Goal: Task Accomplishment & Management: Use online tool/utility

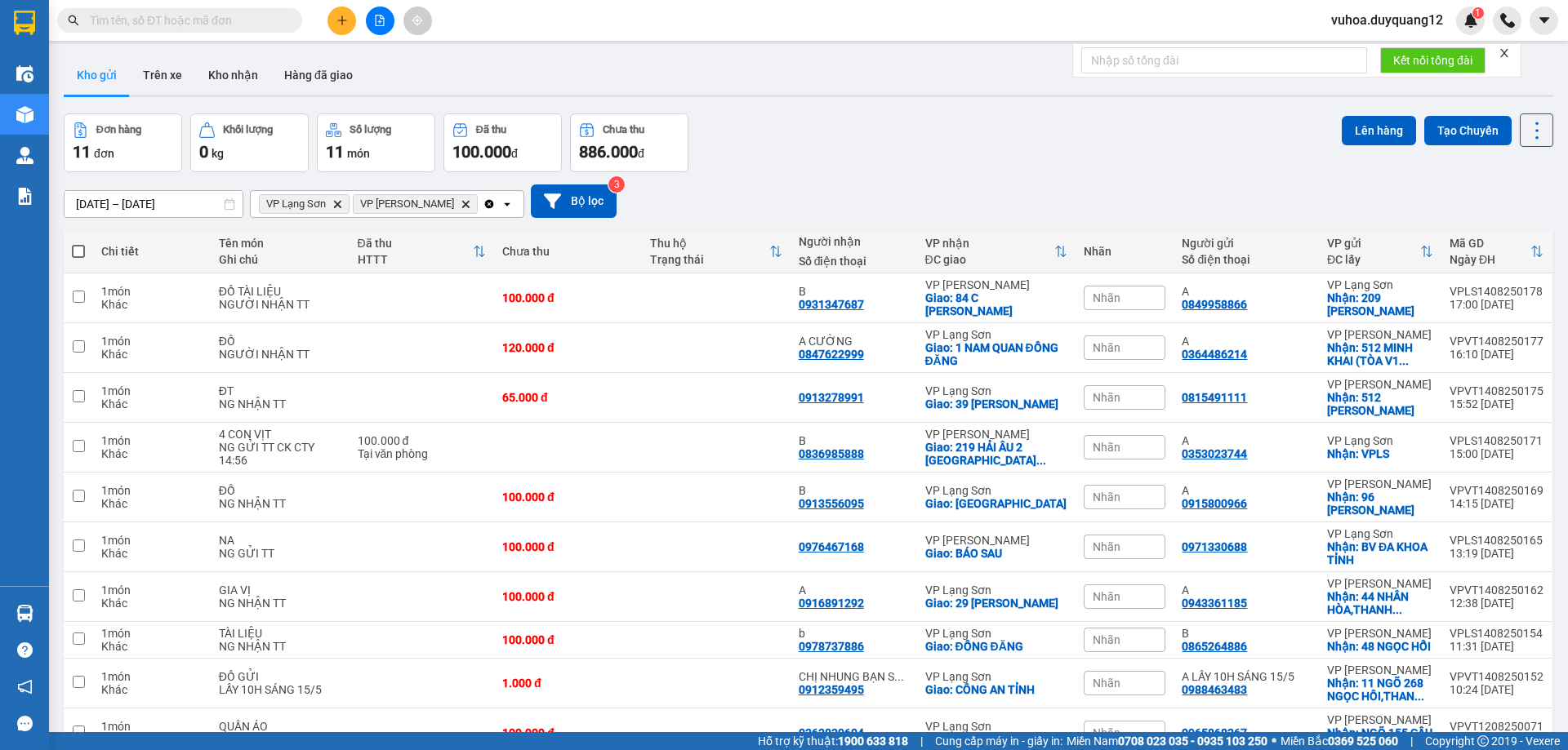
click at [196, 23] on input "text" at bounding box center [186, 21] width 193 height 18
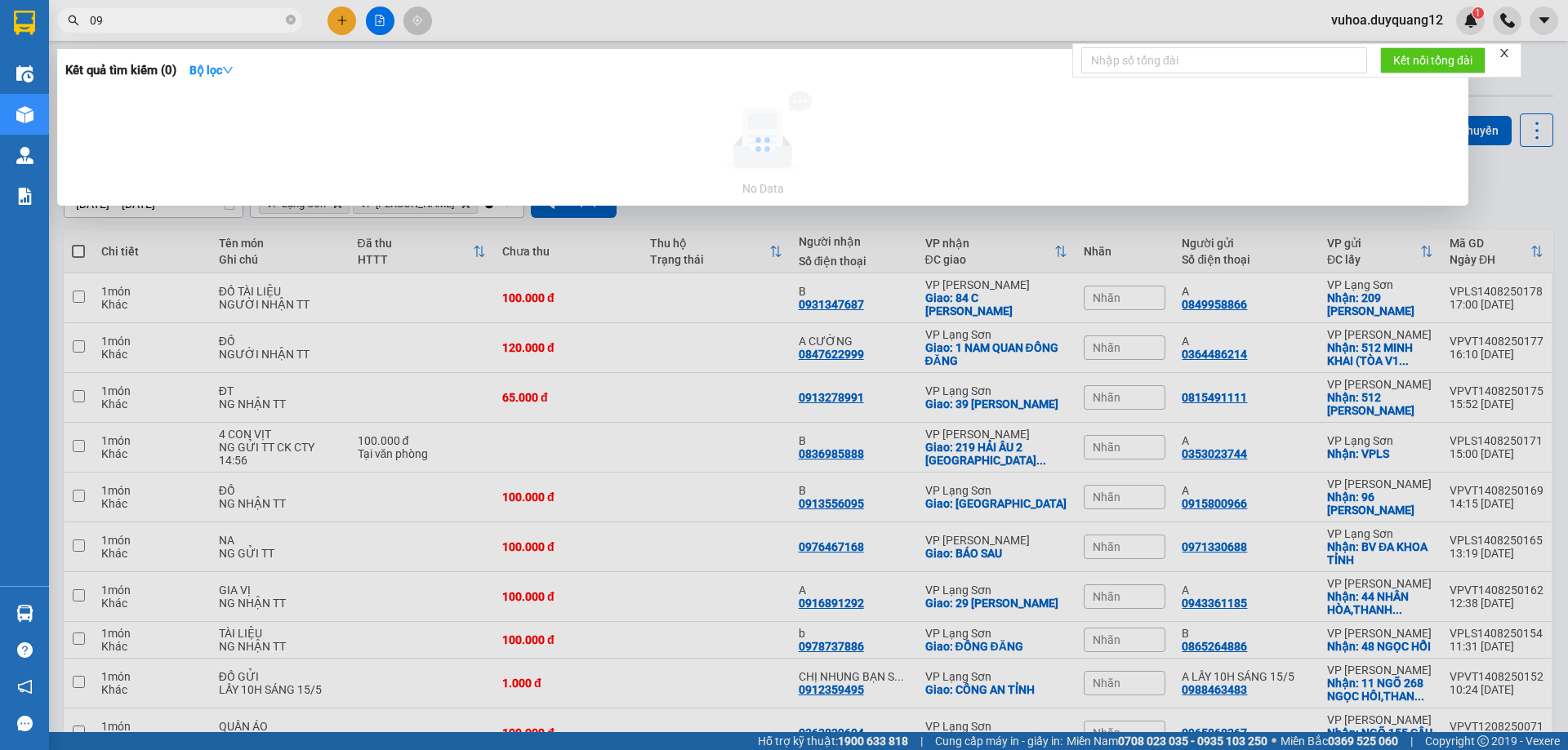
type input "0"
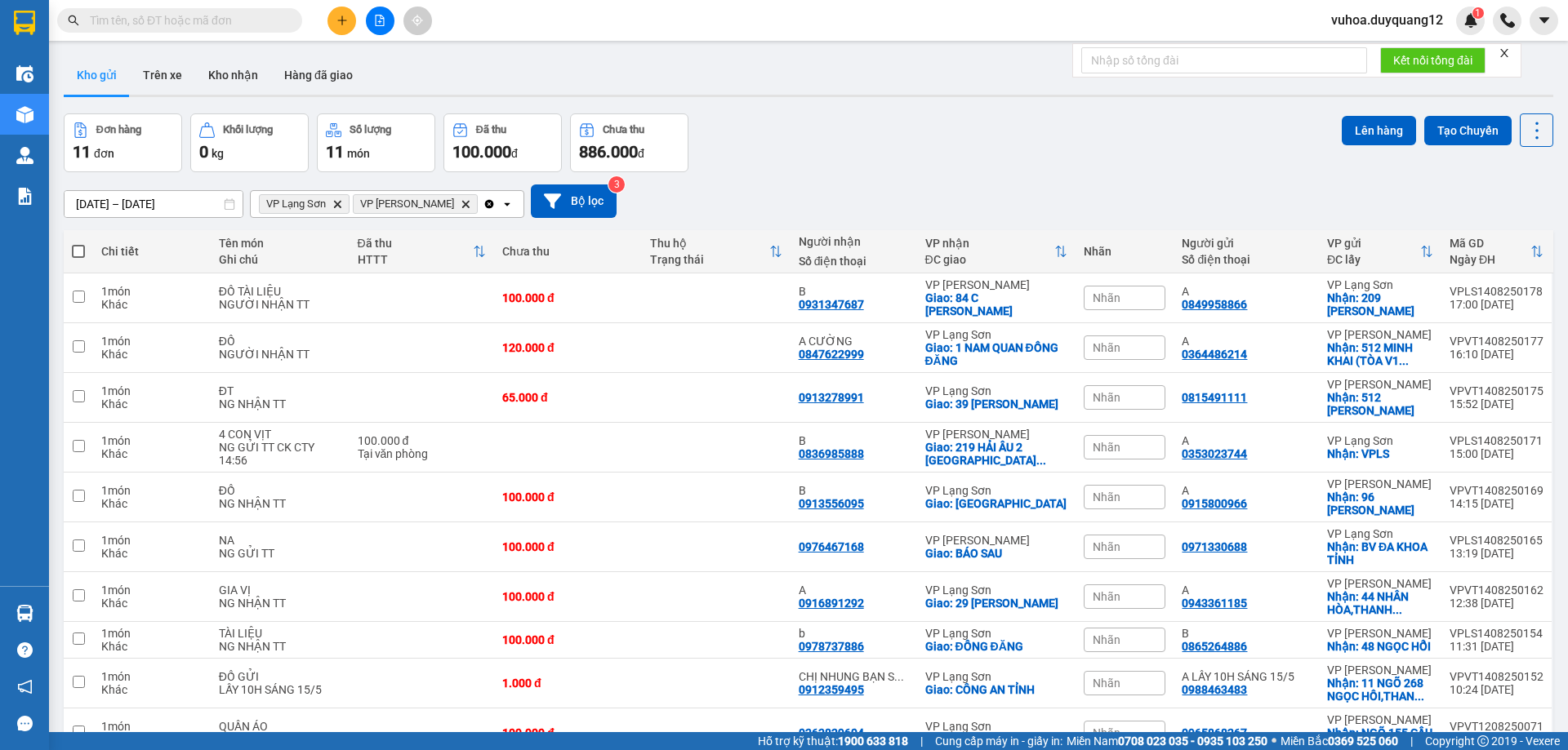
click at [153, 22] on input "text" at bounding box center [186, 21] width 193 height 18
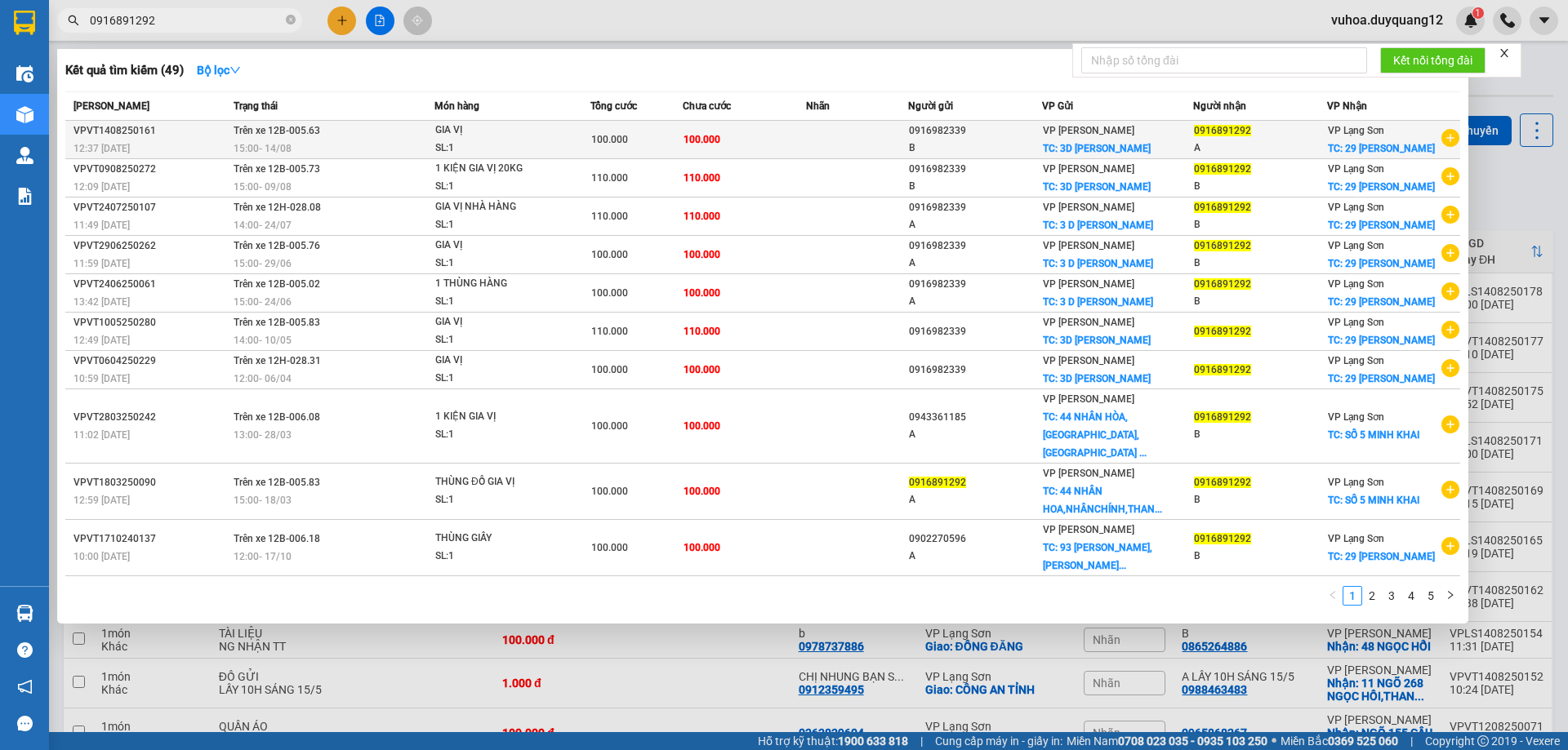
type input "0916891292"
click at [821, 137] on td at bounding box center [857, 140] width 103 height 38
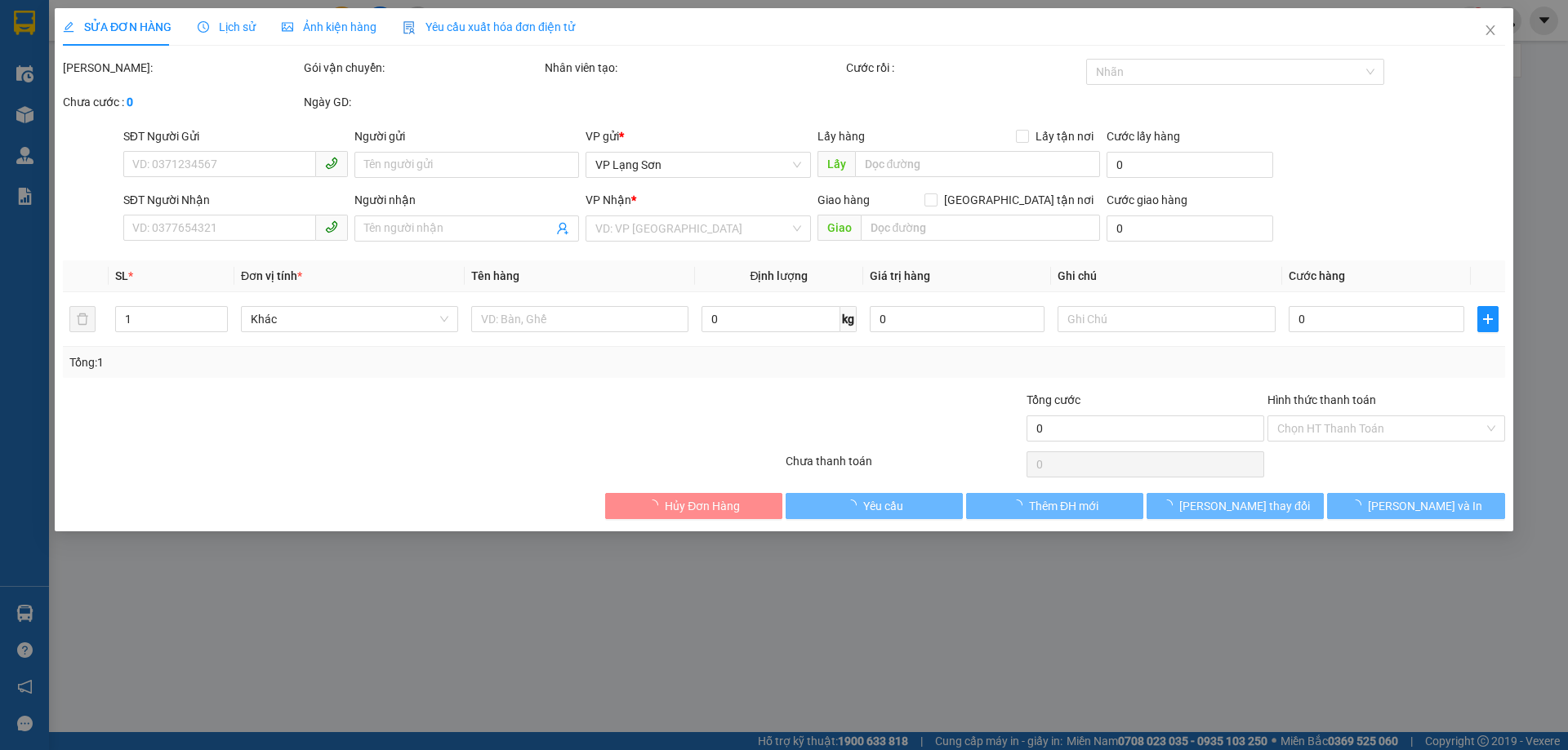
type input "0916982339"
type input "B"
checkbox input "true"
type input "3D [PERSON_NAME]"
type input "0916891292"
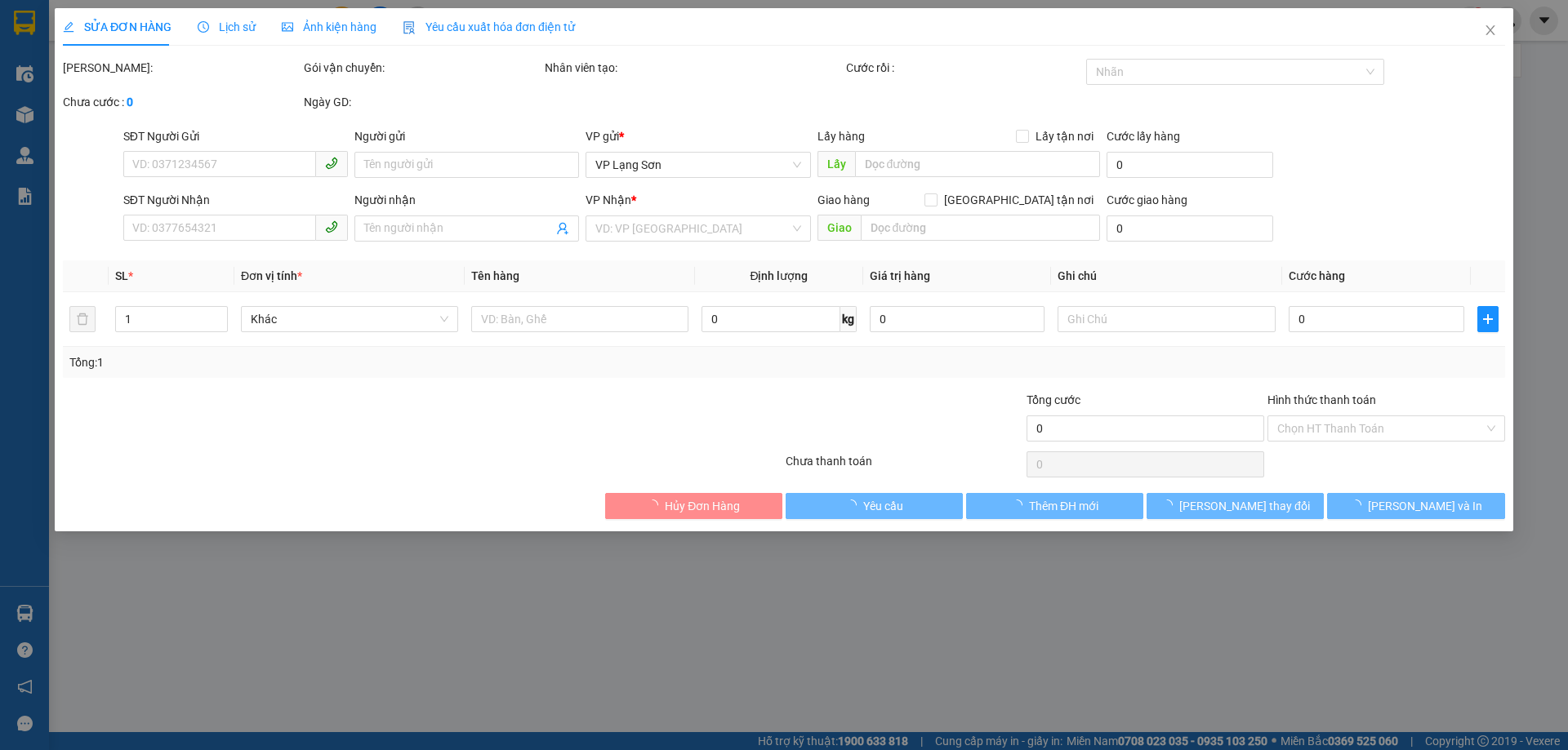
type input "A"
checkbox input "true"
type input "29 [PERSON_NAME]"
type input "100.000"
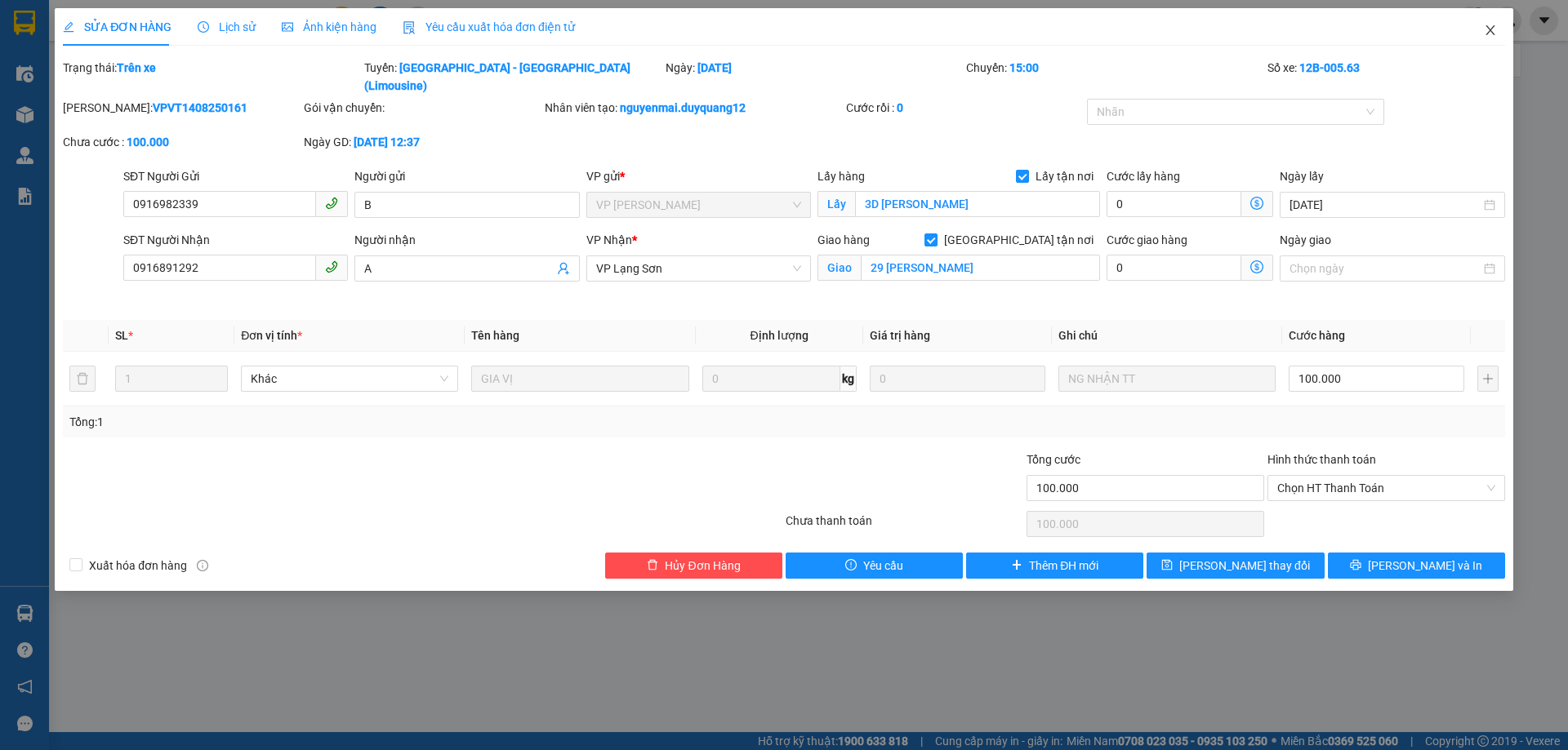
click at [1495, 34] on icon "close" at bounding box center [1490, 30] width 13 height 13
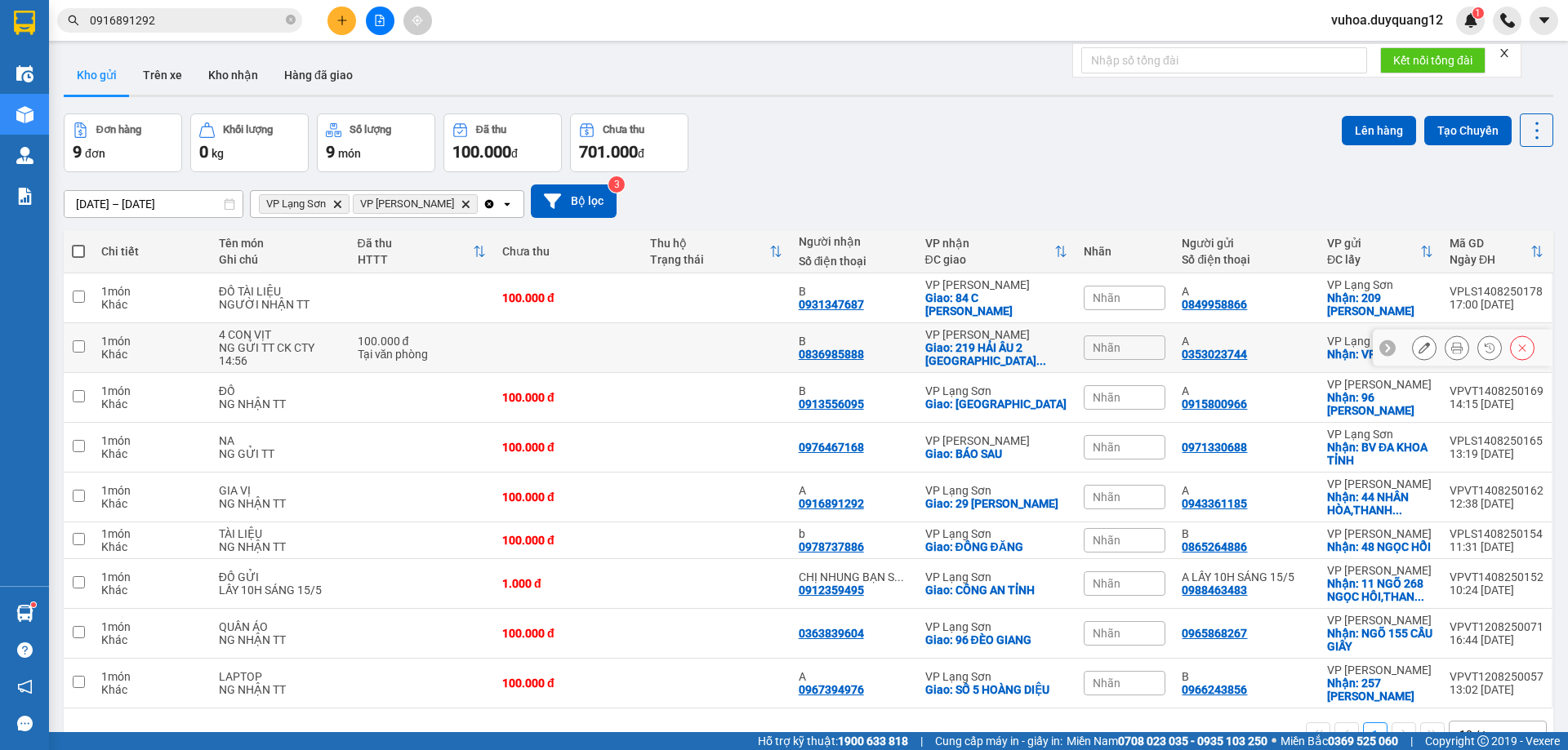
click at [73, 349] on input "checkbox" at bounding box center [78, 346] width 13 height 13
checkbox input "true"
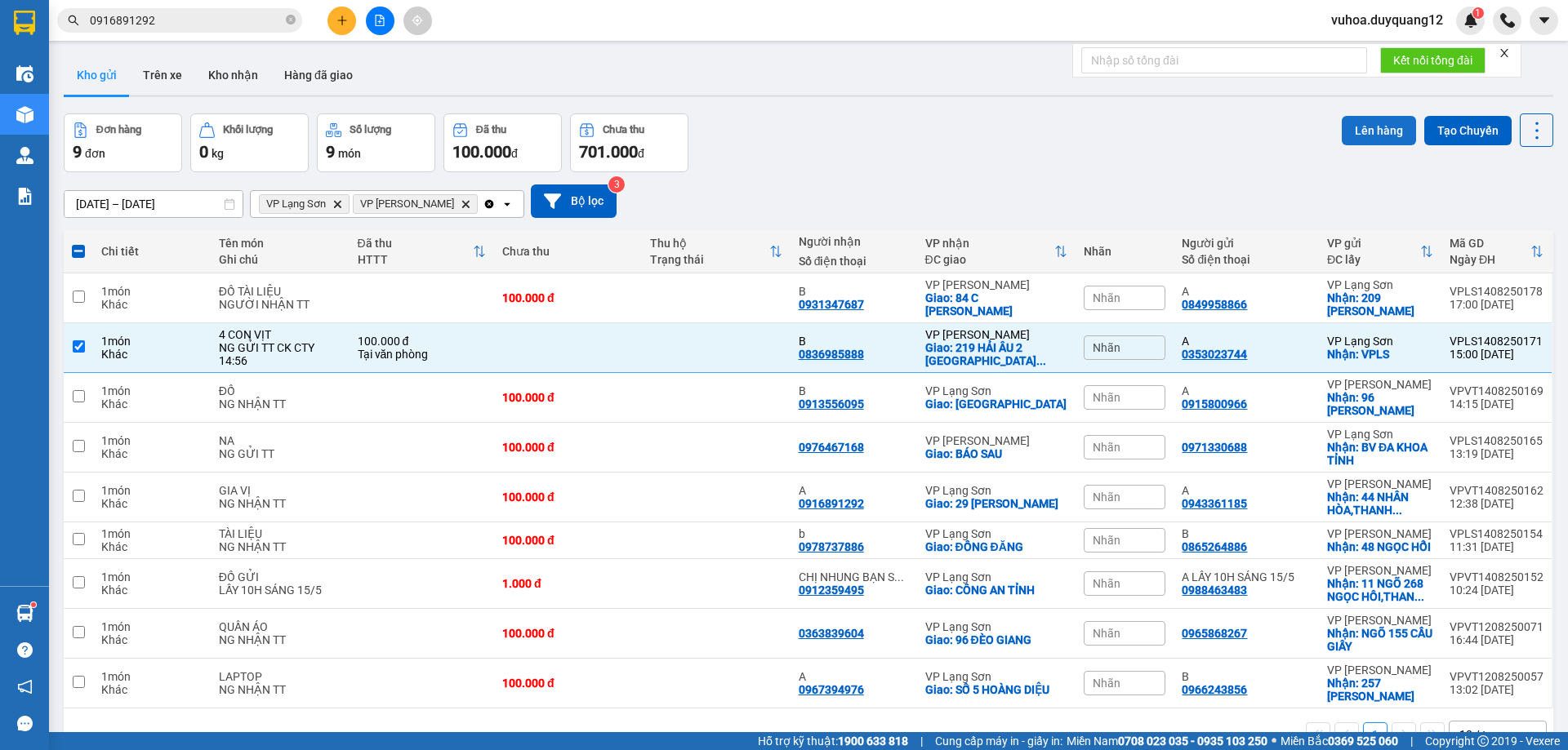
click at [1374, 129] on button "Lên hàng" at bounding box center [1379, 130] width 74 height 29
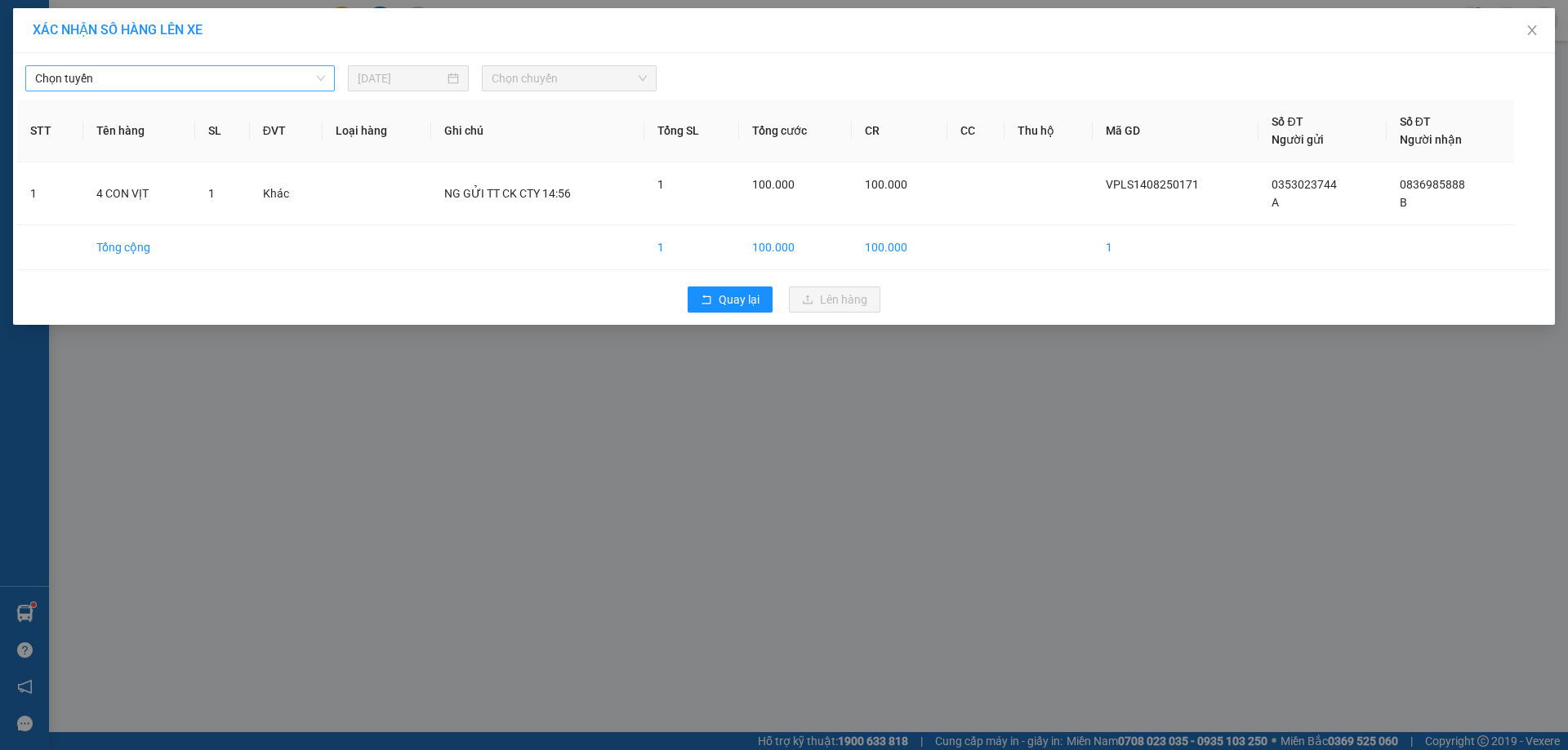
click at [186, 88] on span "Chọn tuyến" at bounding box center [179, 78] width 290 height 24
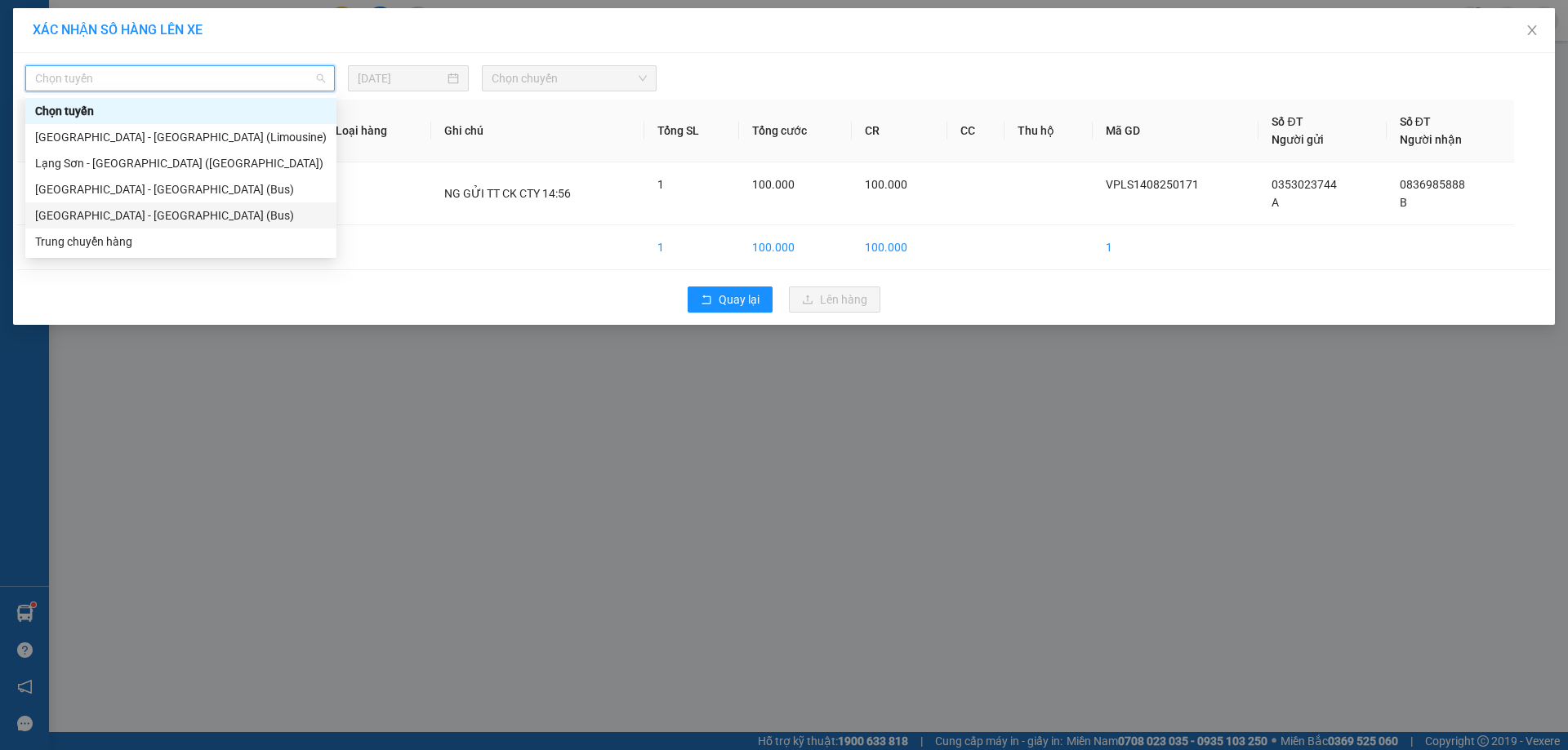
click at [141, 219] on div "[GEOGRAPHIC_DATA] - [GEOGRAPHIC_DATA] (Bus)" at bounding box center [180, 216] width 291 height 18
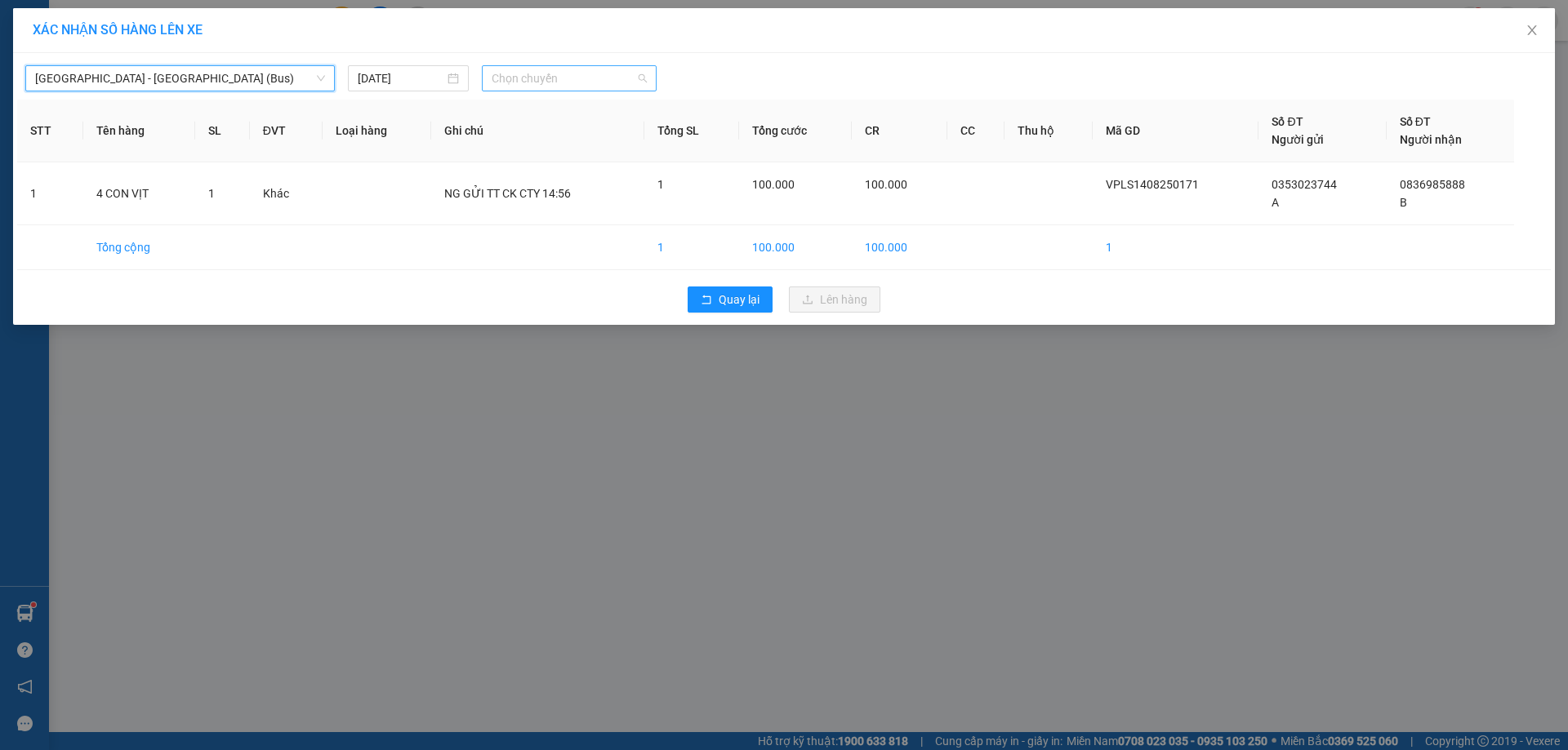
click at [593, 81] on span "Chọn chuyến" at bounding box center [569, 78] width 155 height 24
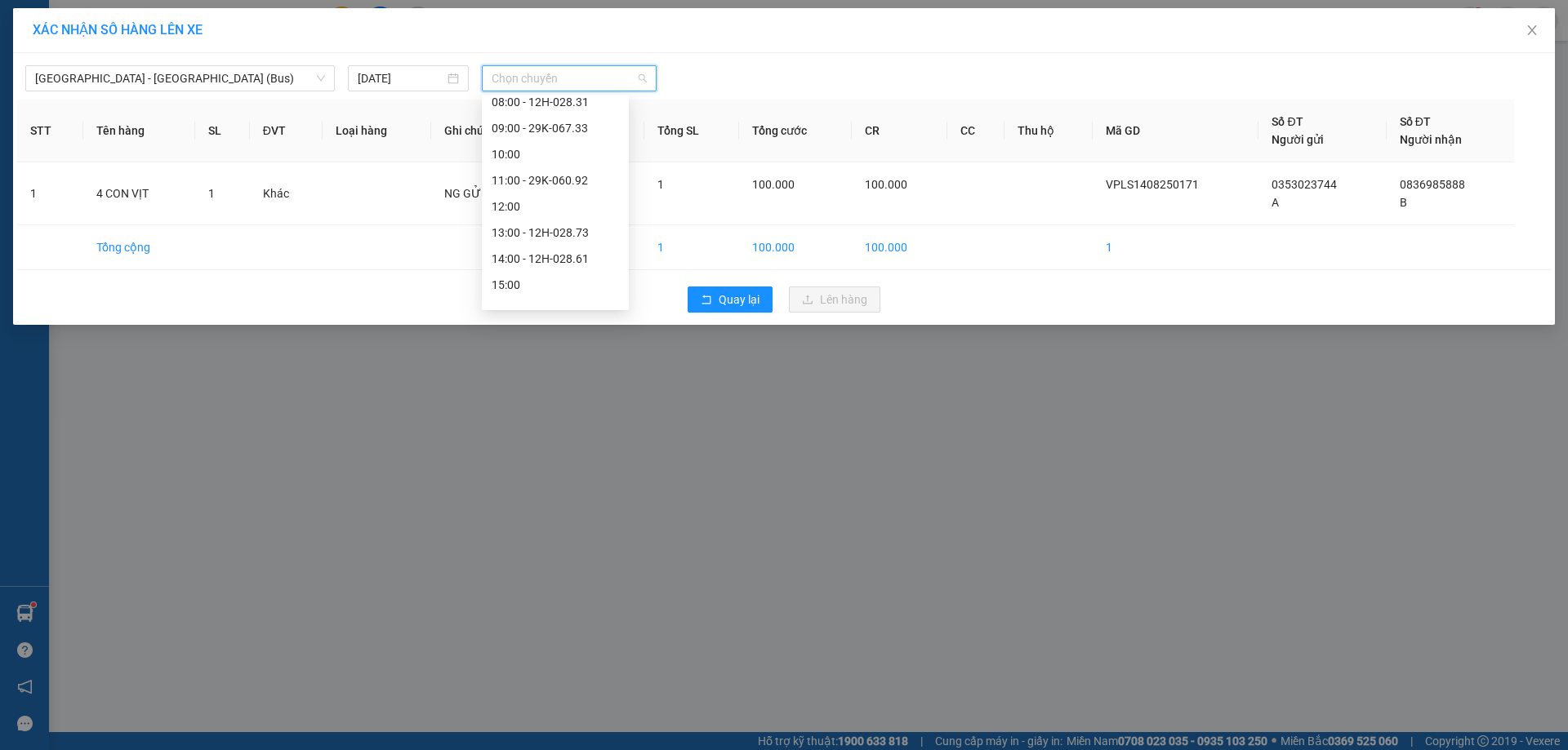
scroll to position [235, 0]
click at [586, 211] on div "16:00 - 12H-028.31" at bounding box center [555, 216] width 128 height 18
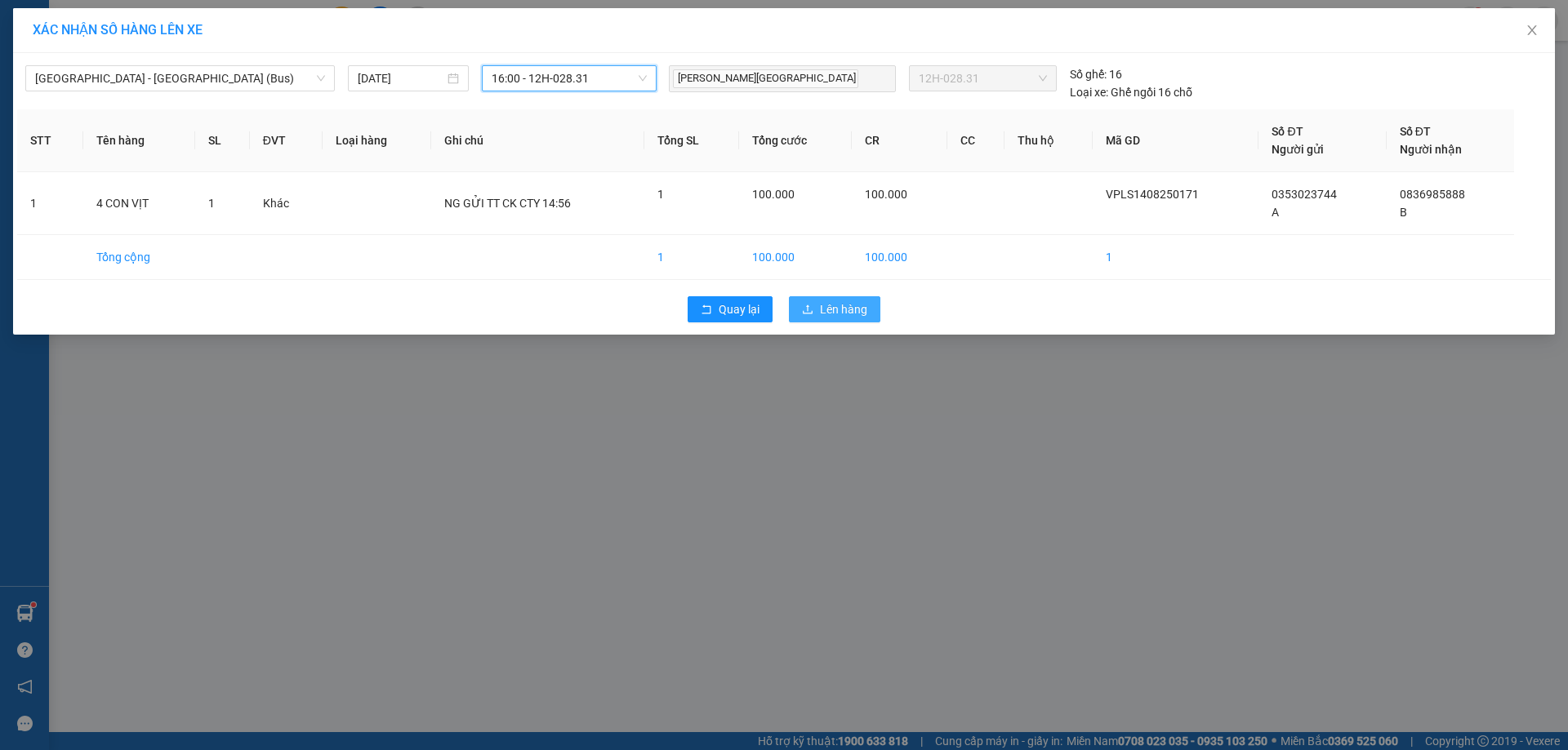
click at [837, 311] on span "Lên hàng" at bounding box center [843, 310] width 48 height 18
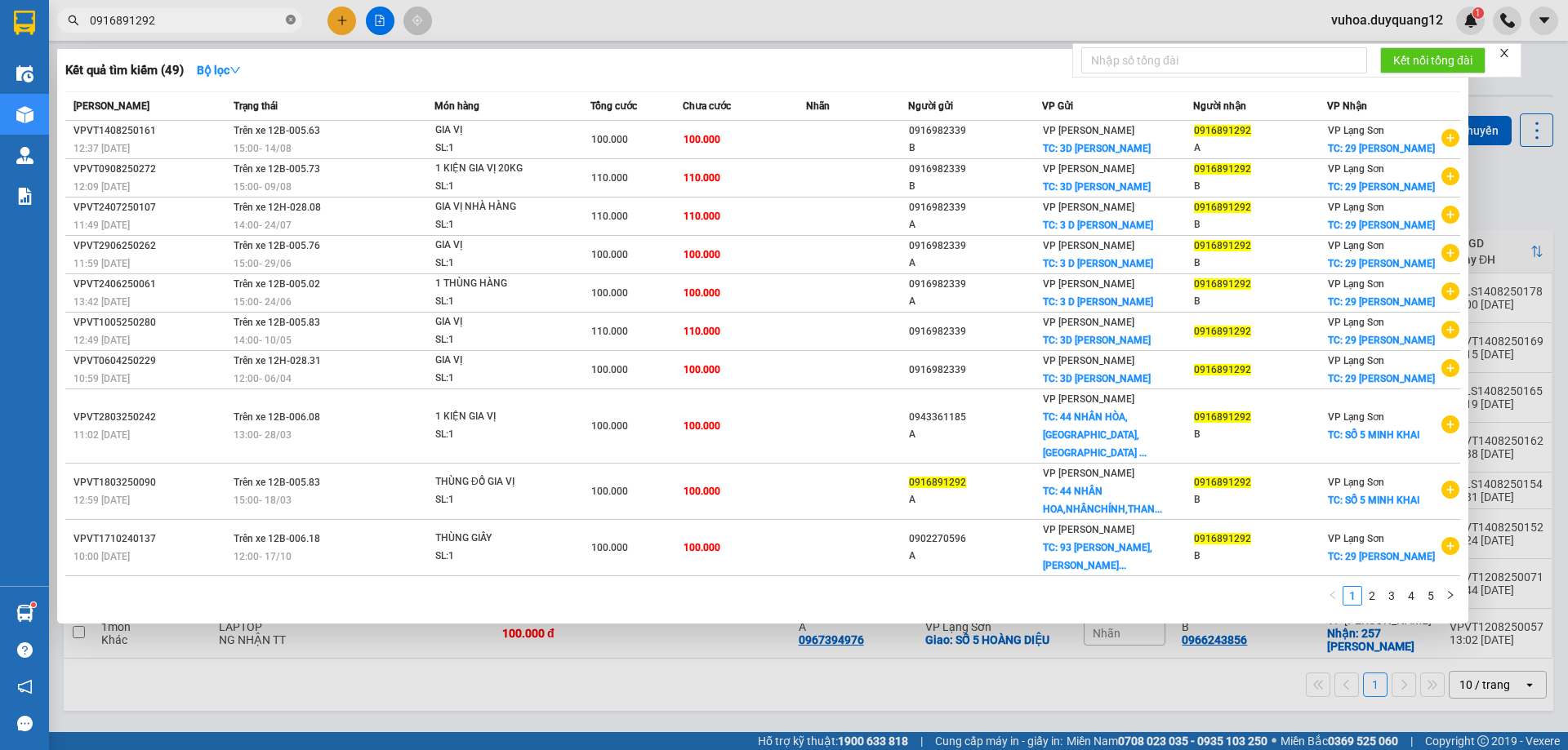
click at [289, 19] on icon "close-circle" at bounding box center [290, 20] width 10 height 10
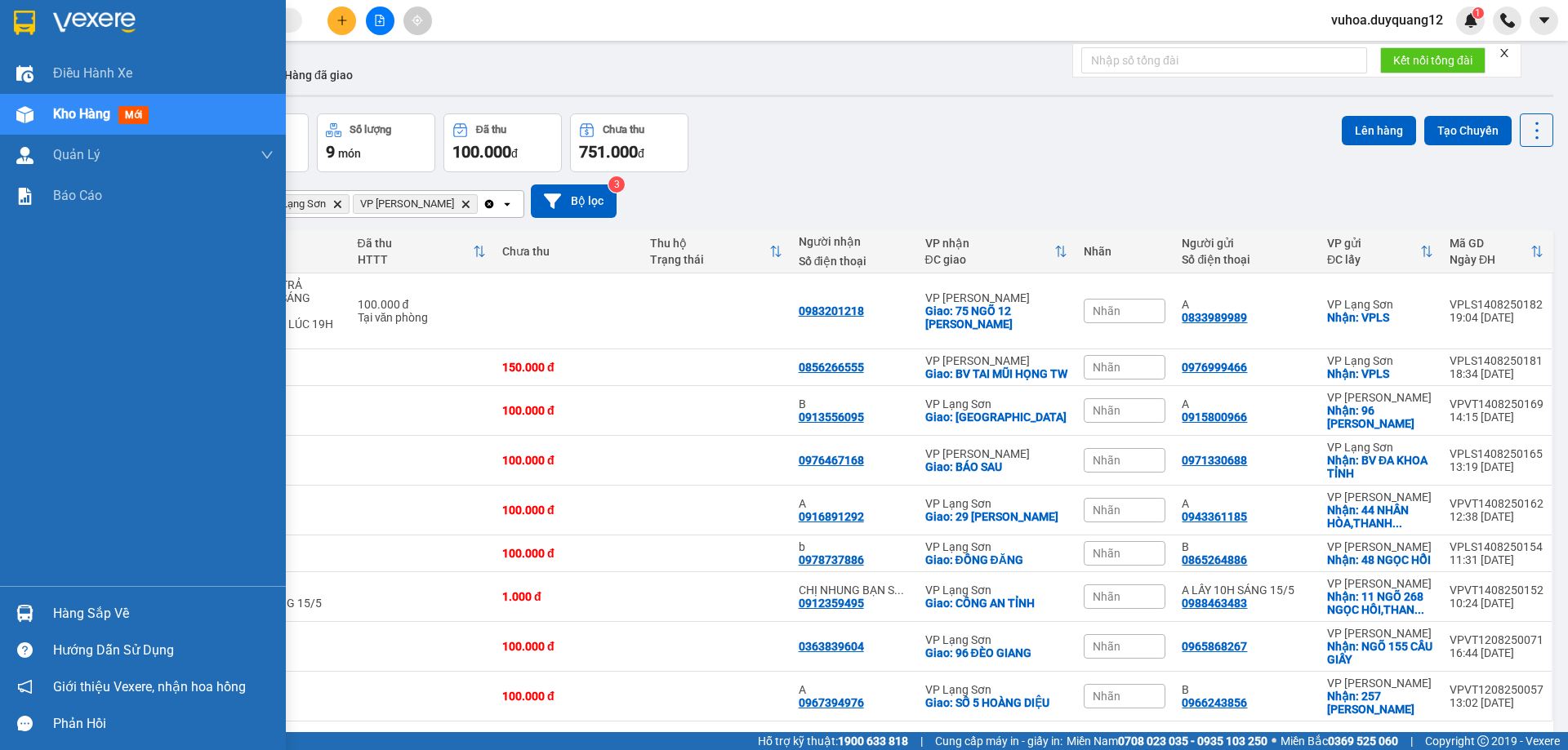
click at [88, 607] on div "Hàng sắp về" at bounding box center [164, 613] width 220 height 24
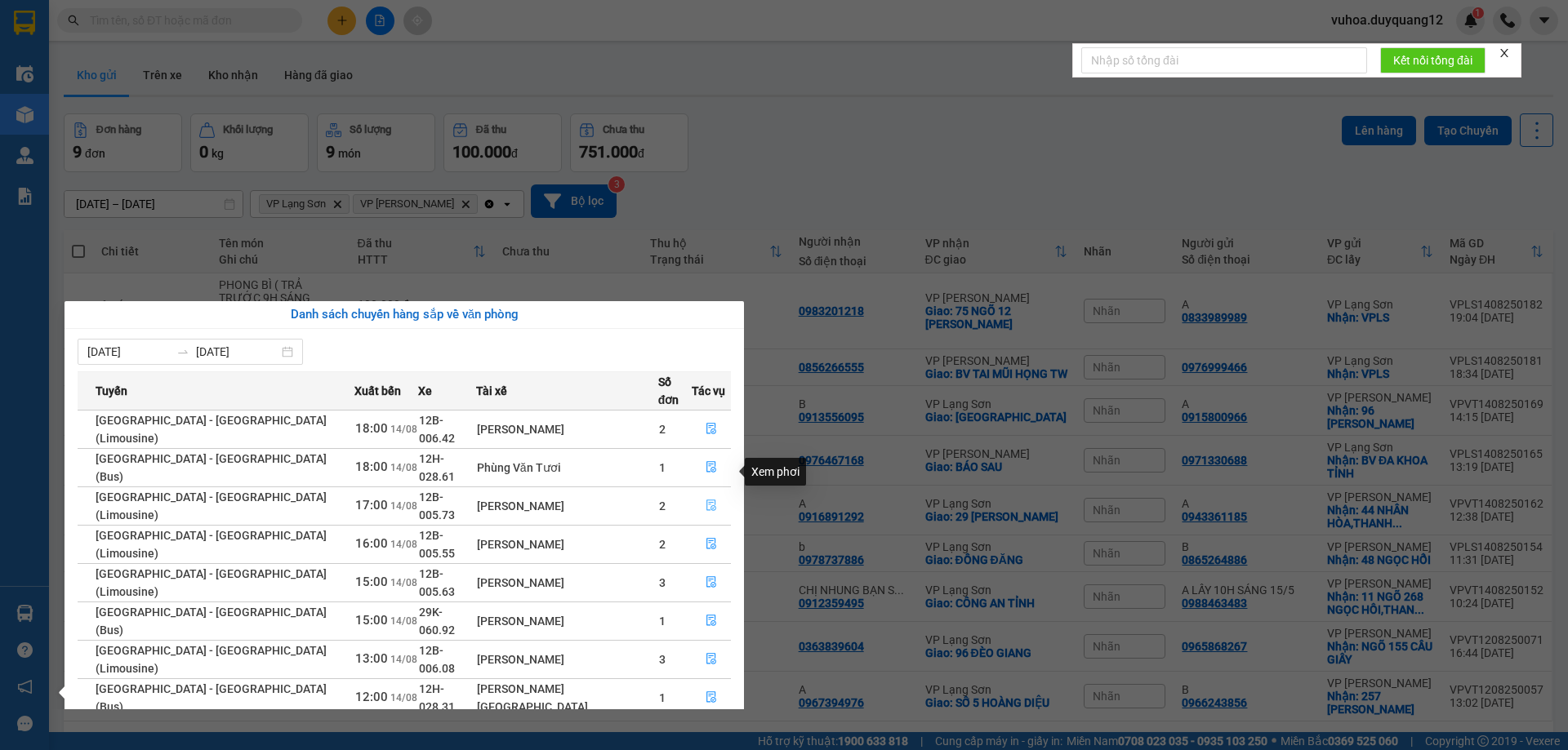
click at [708, 500] on icon "file-done" at bounding box center [711, 506] width 12 height 12
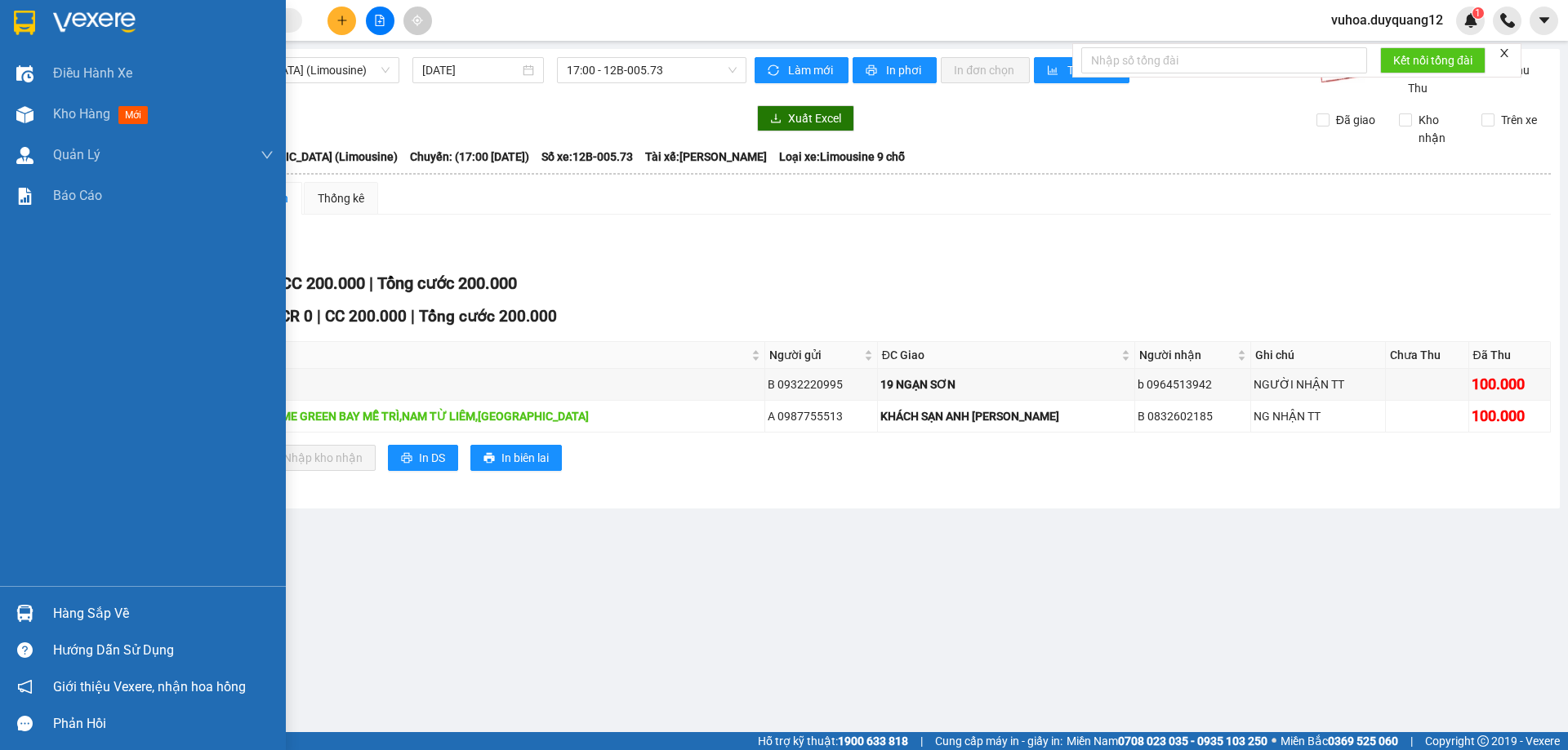
click at [117, 612] on div "Hàng sắp về" at bounding box center [164, 613] width 220 height 24
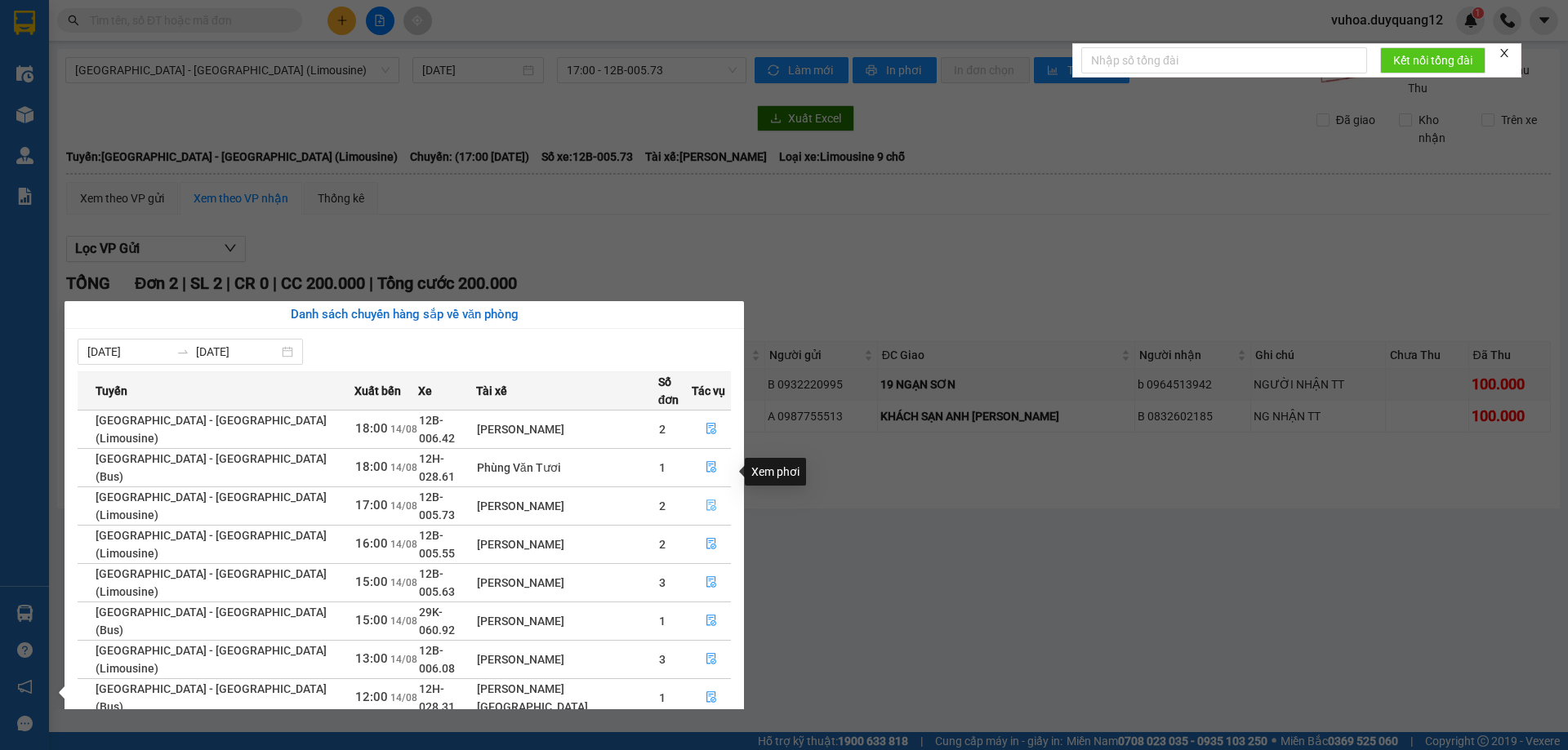
click at [697, 493] on button "button" at bounding box center [711, 506] width 38 height 26
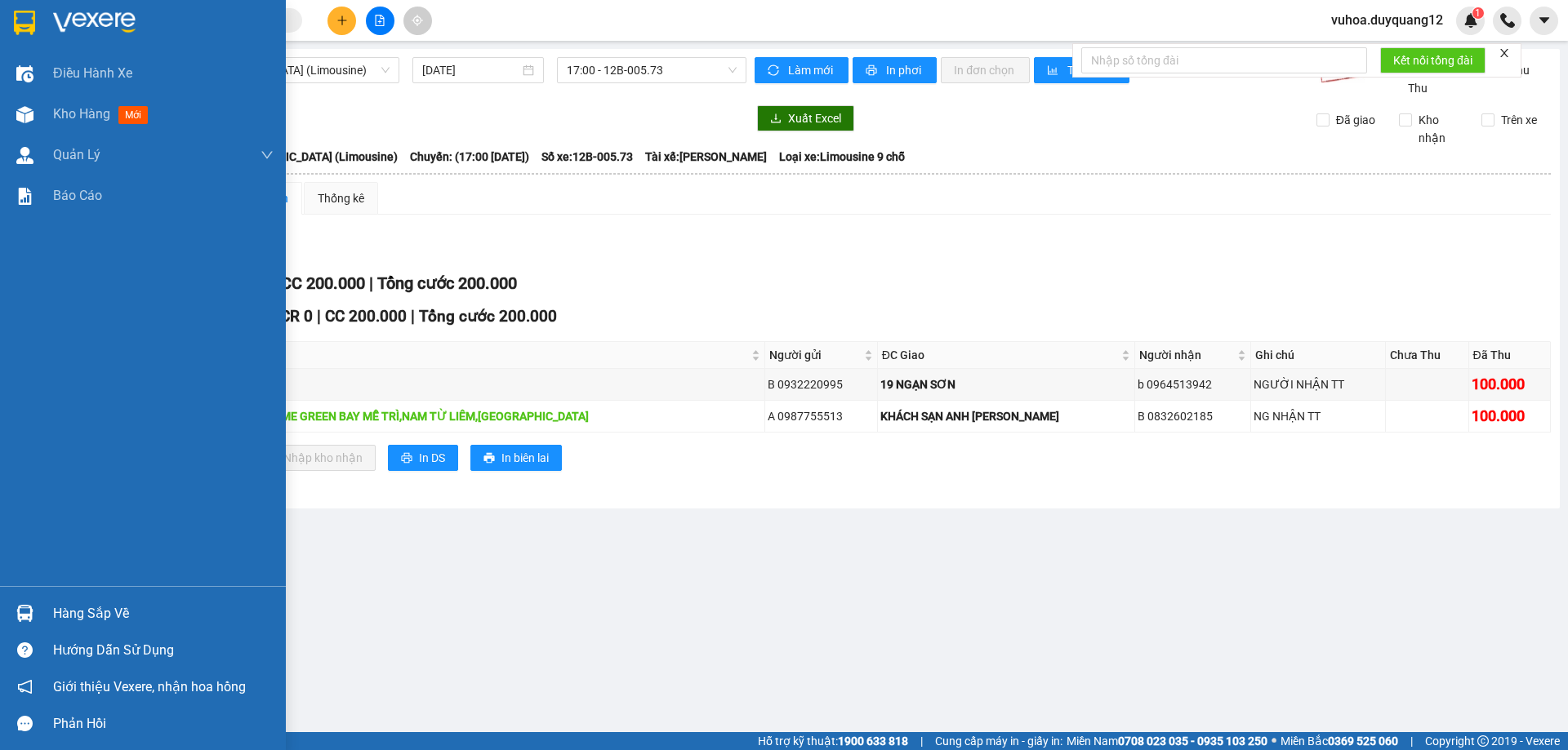
click at [113, 612] on div "Hàng sắp về" at bounding box center [164, 613] width 220 height 24
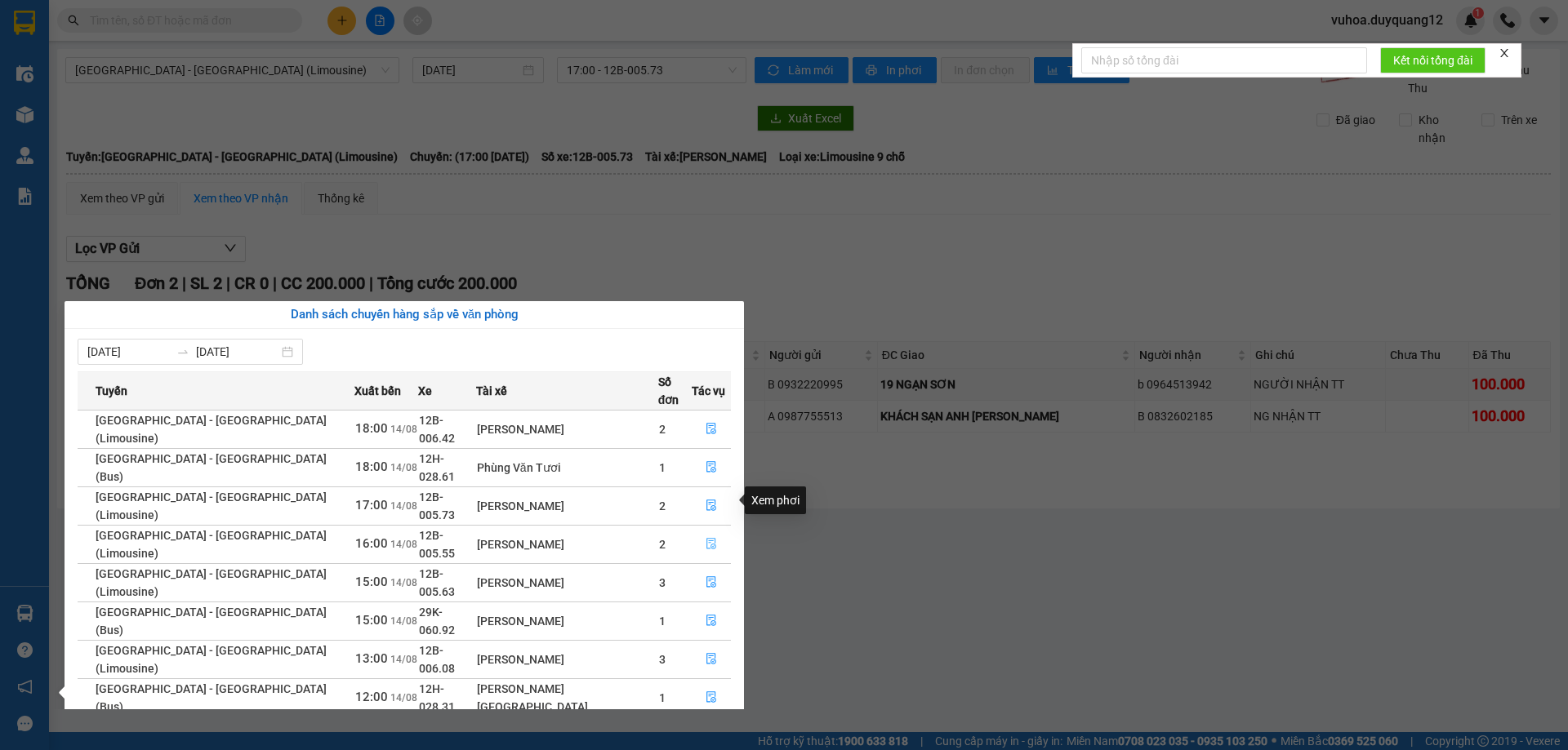
click at [705, 538] on icon "file-done" at bounding box center [711, 544] width 12 height 12
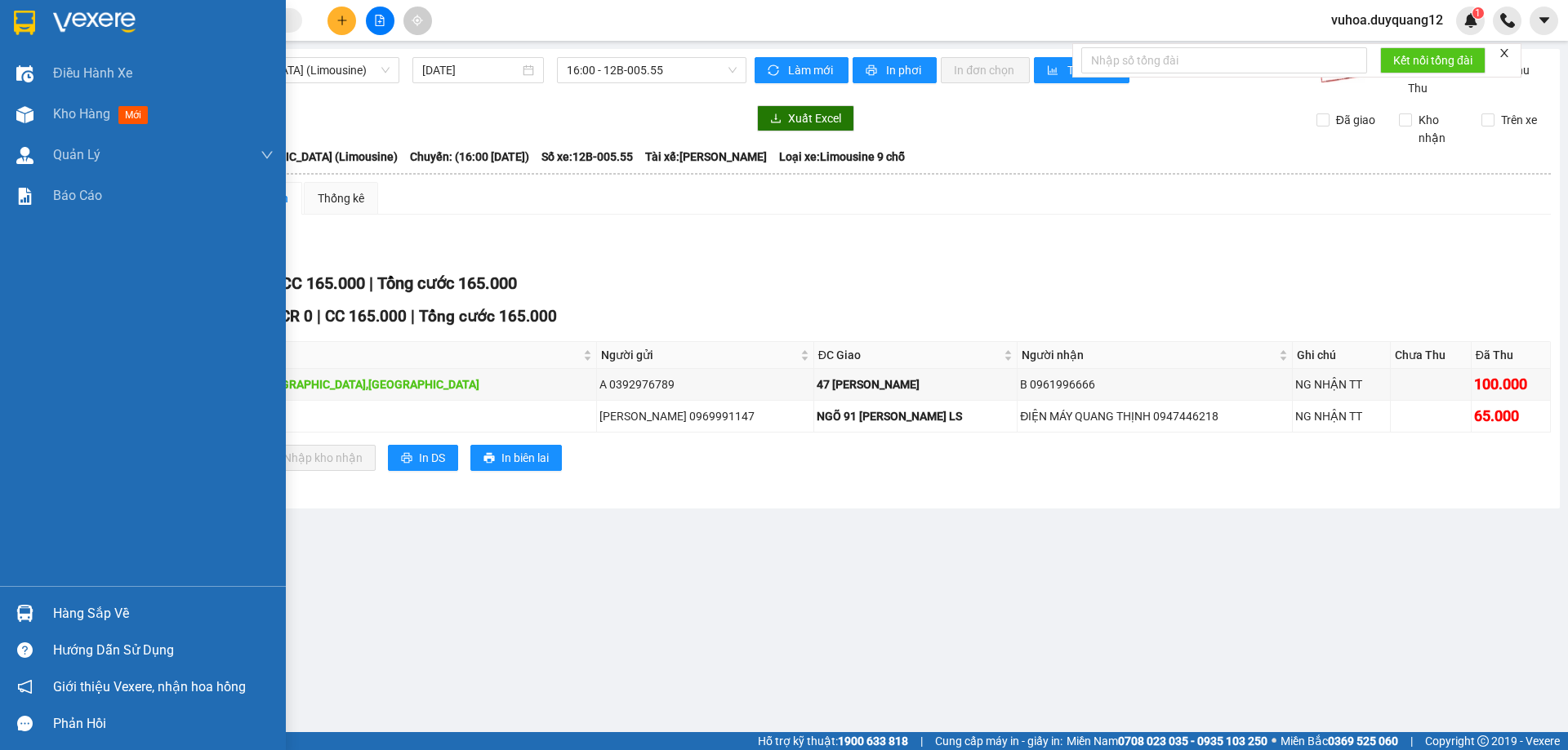
click at [124, 613] on div "Hàng sắp về" at bounding box center [164, 613] width 220 height 24
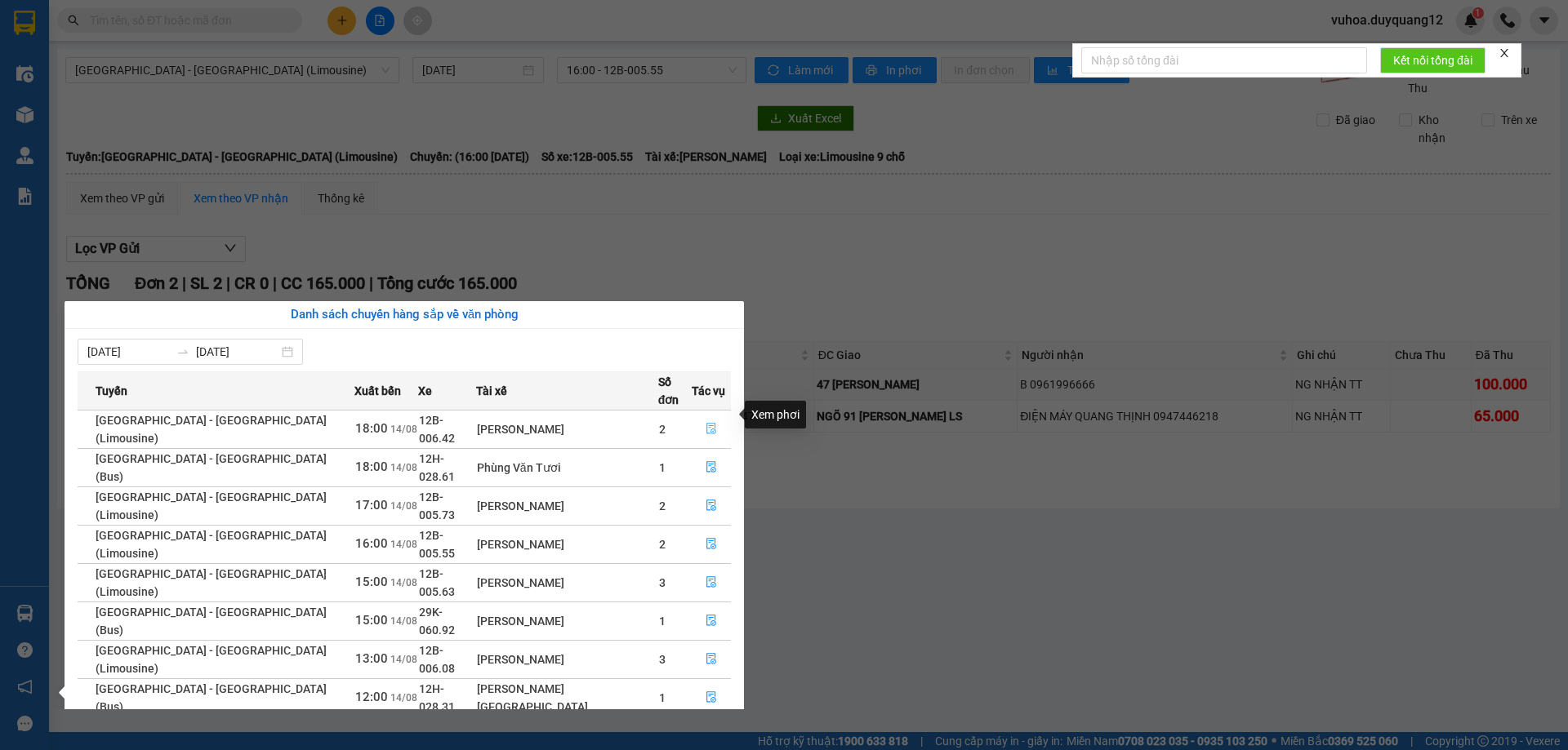
click at [705, 423] on icon "file-done" at bounding box center [711, 429] width 12 height 12
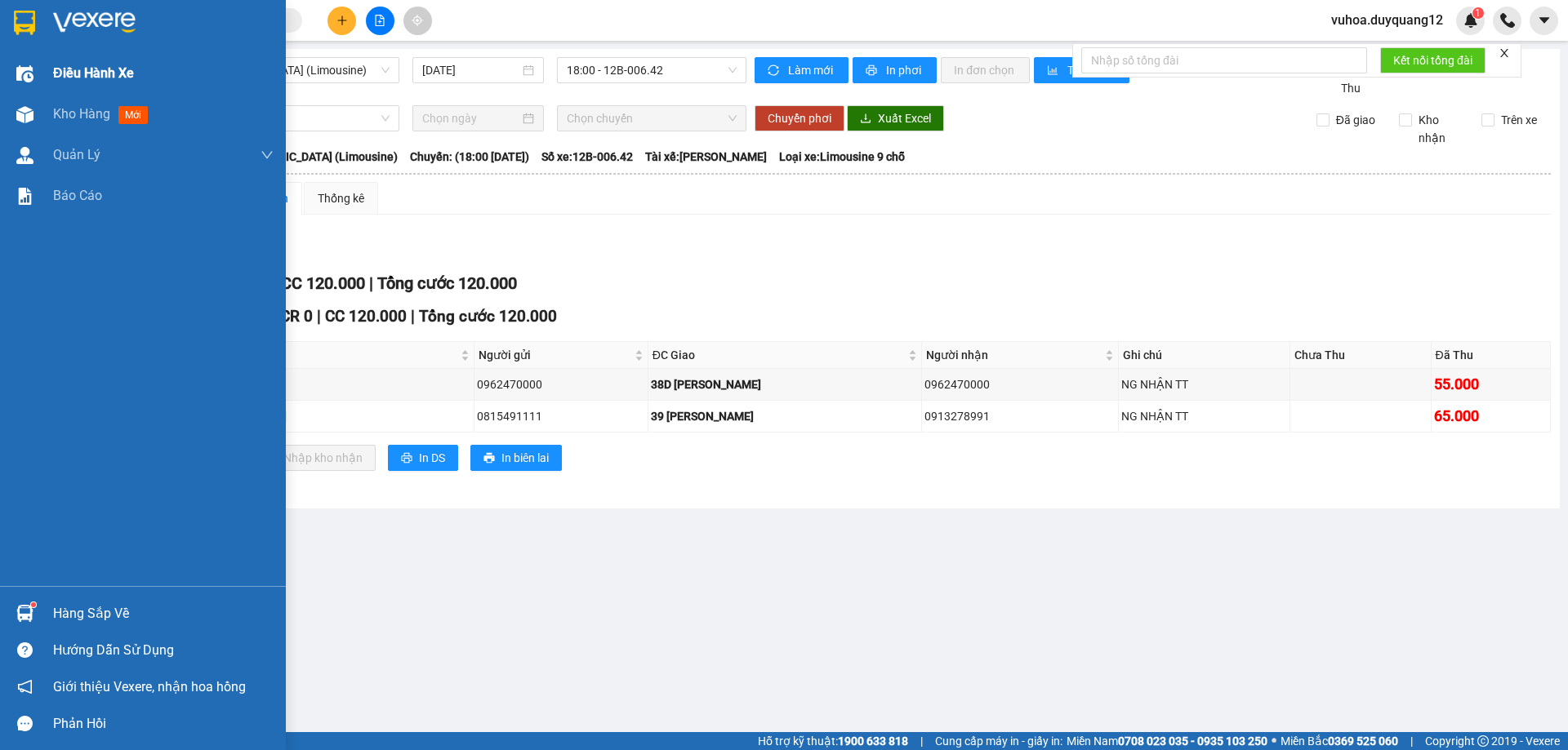
click at [81, 76] on span "Điều hành xe" at bounding box center [93, 73] width 81 height 20
